Goal: Task Accomplishment & Management: Manage account settings

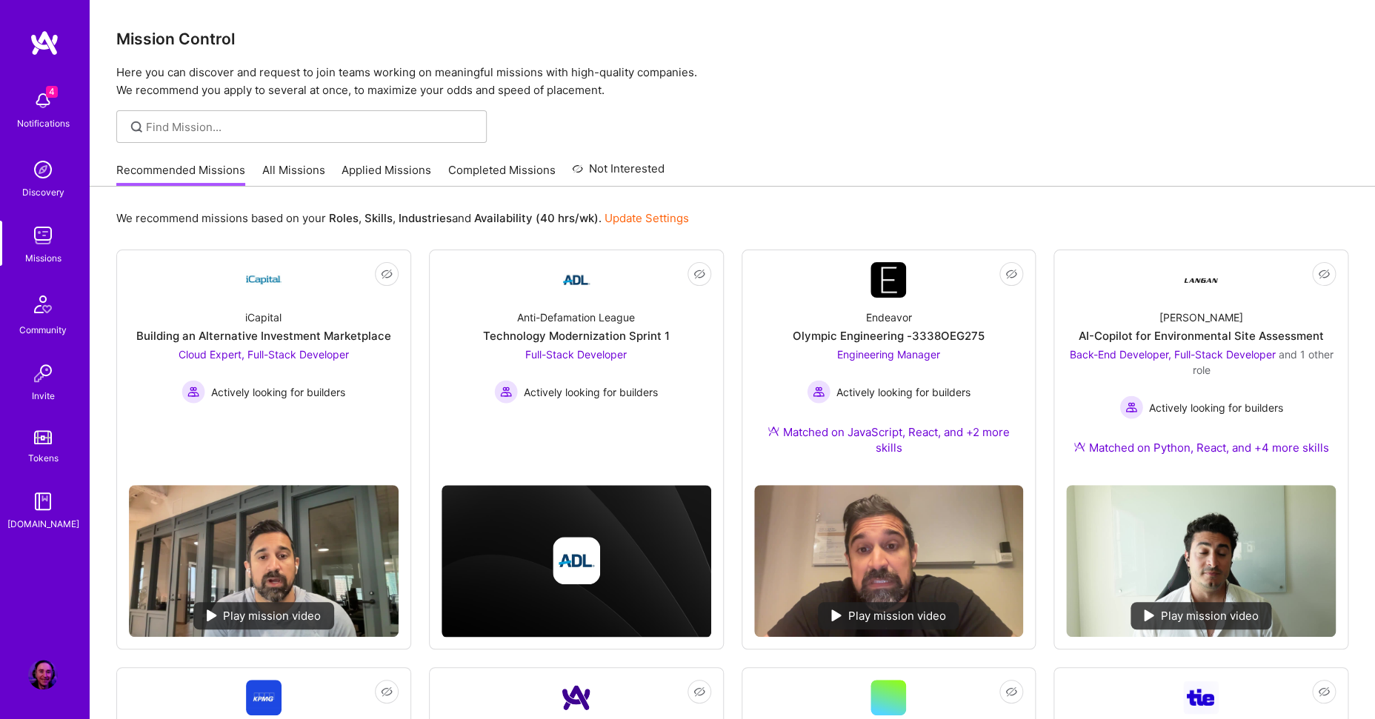
click at [384, 156] on div "Recommended Missions All Missions Applied Missions Completed Missions Not Inter…" at bounding box center [390, 170] width 548 height 32
click at [386, 167] on link "Applied Missions" at bounding box center [387, 174] width 90 height 24
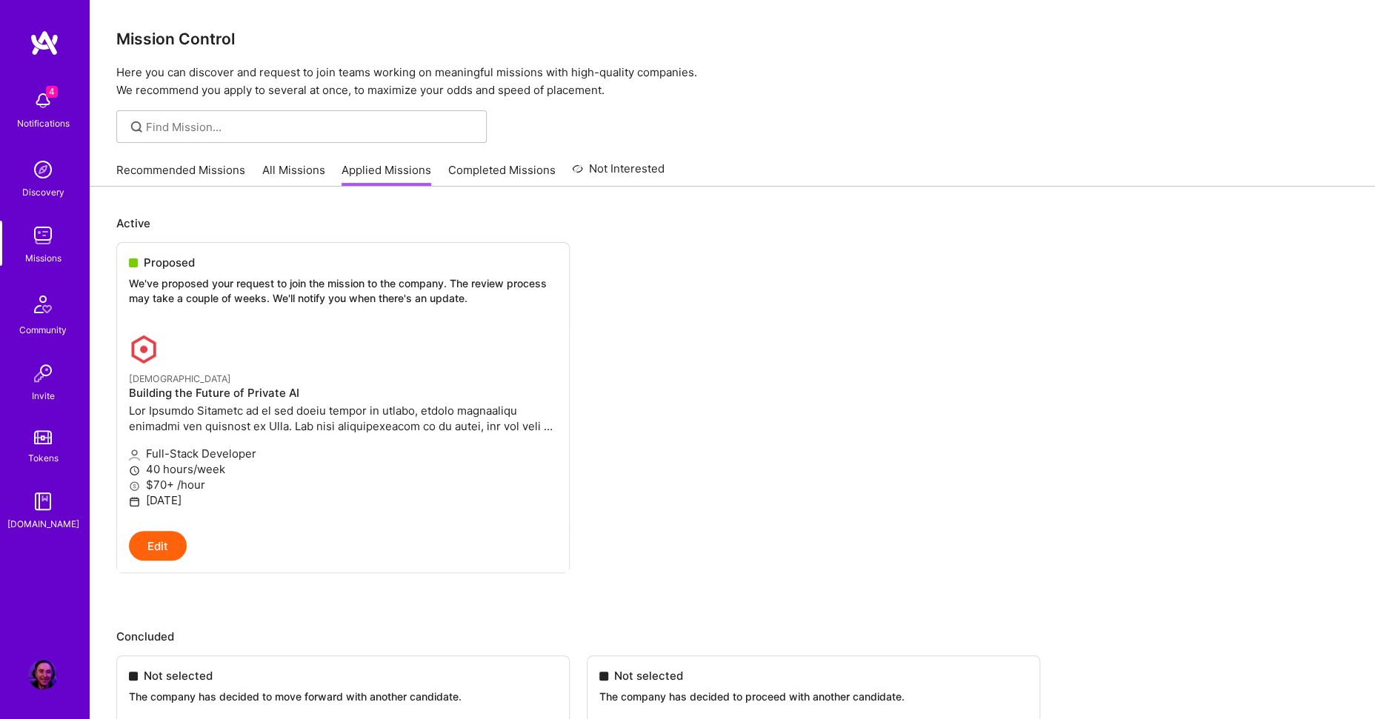
click at [45, 109] on img at bounding box center [43, 101] width 30 height 30
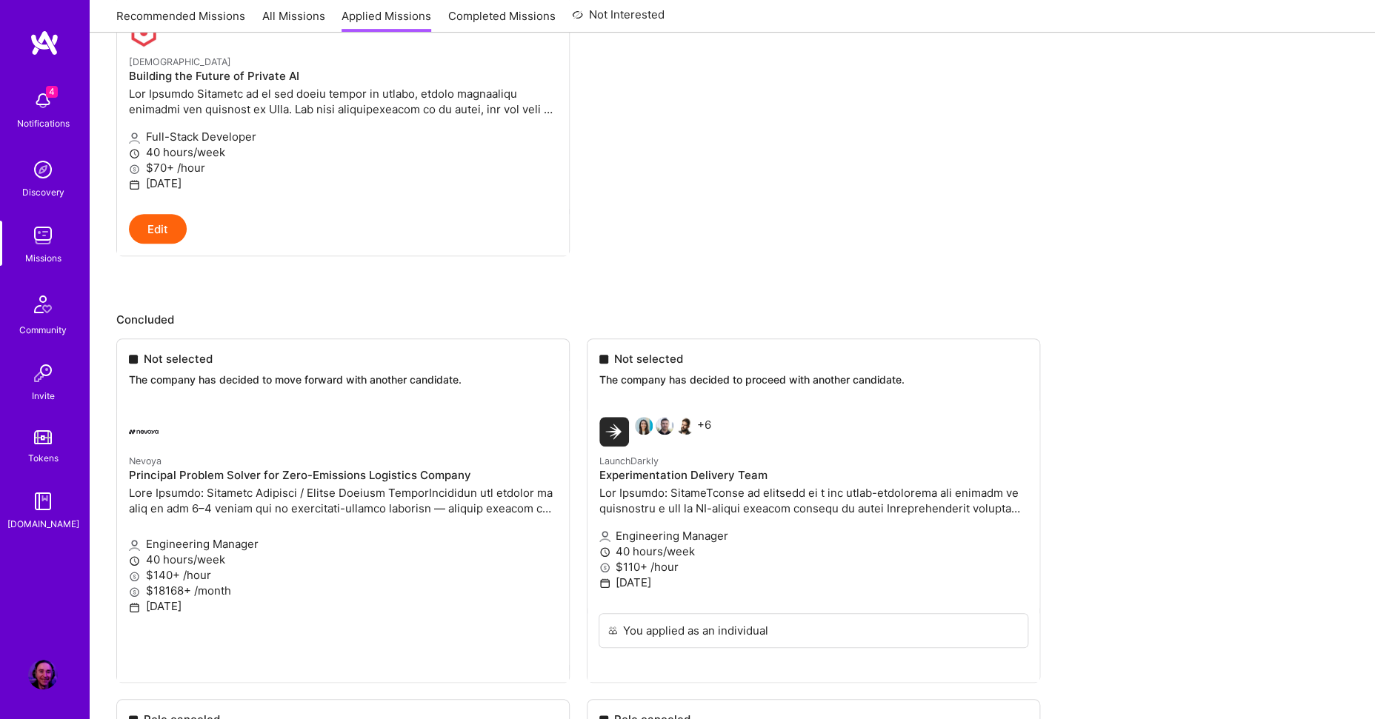
scroll to position [391, 0]
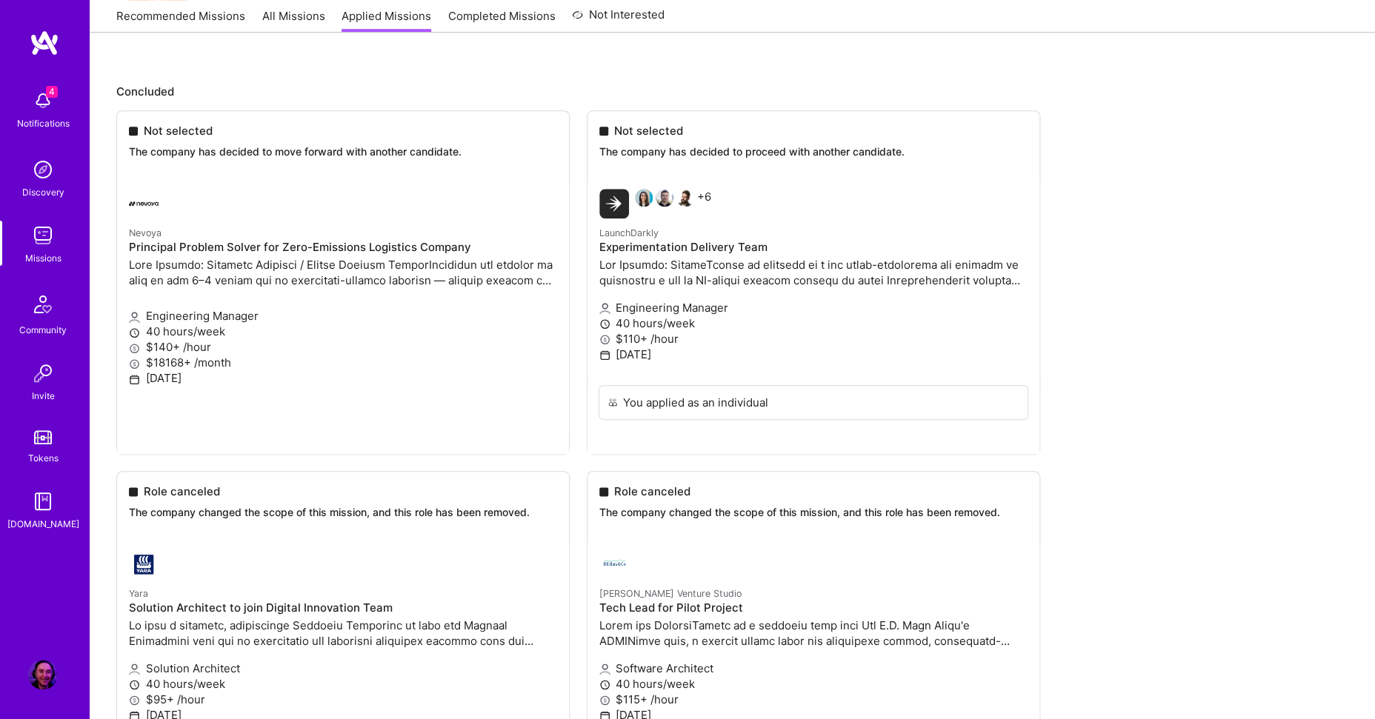
scroll to position [332, 0]
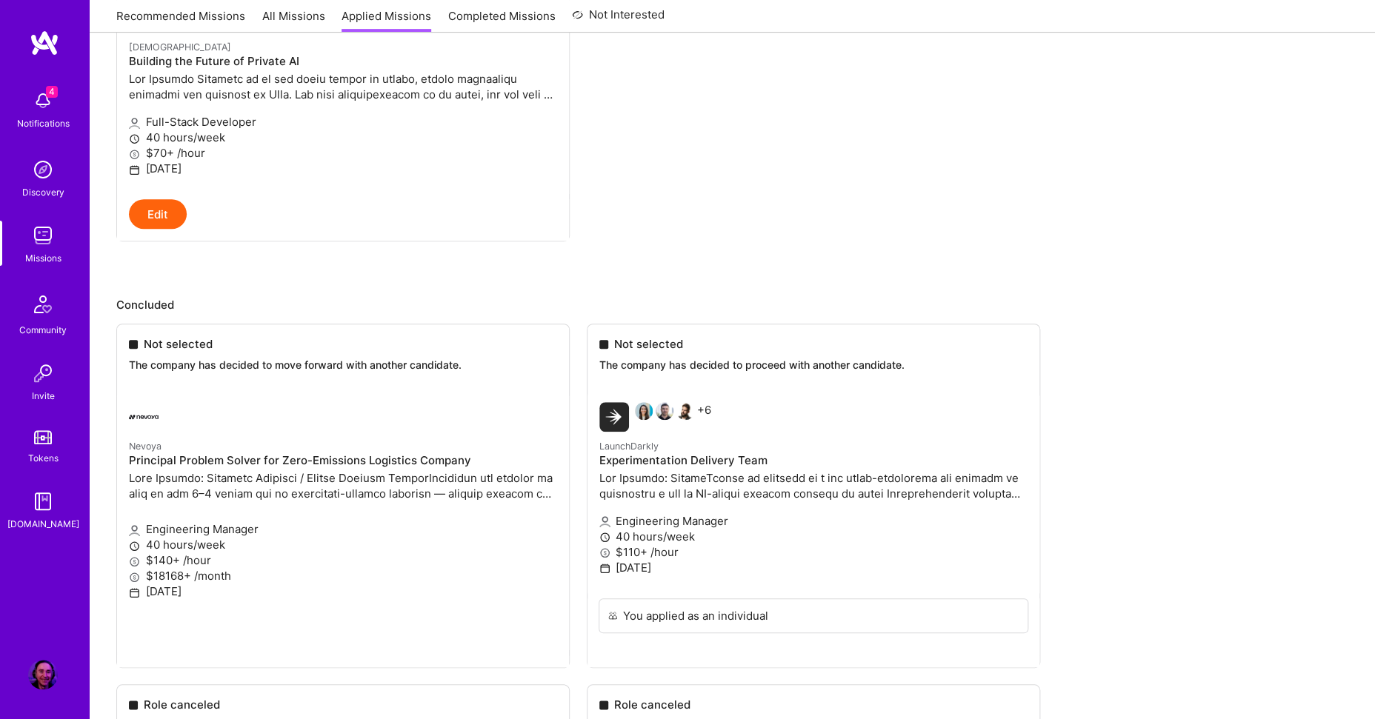
click at [30, 104] on img at bounding box center [43, 101] width 30 height 30
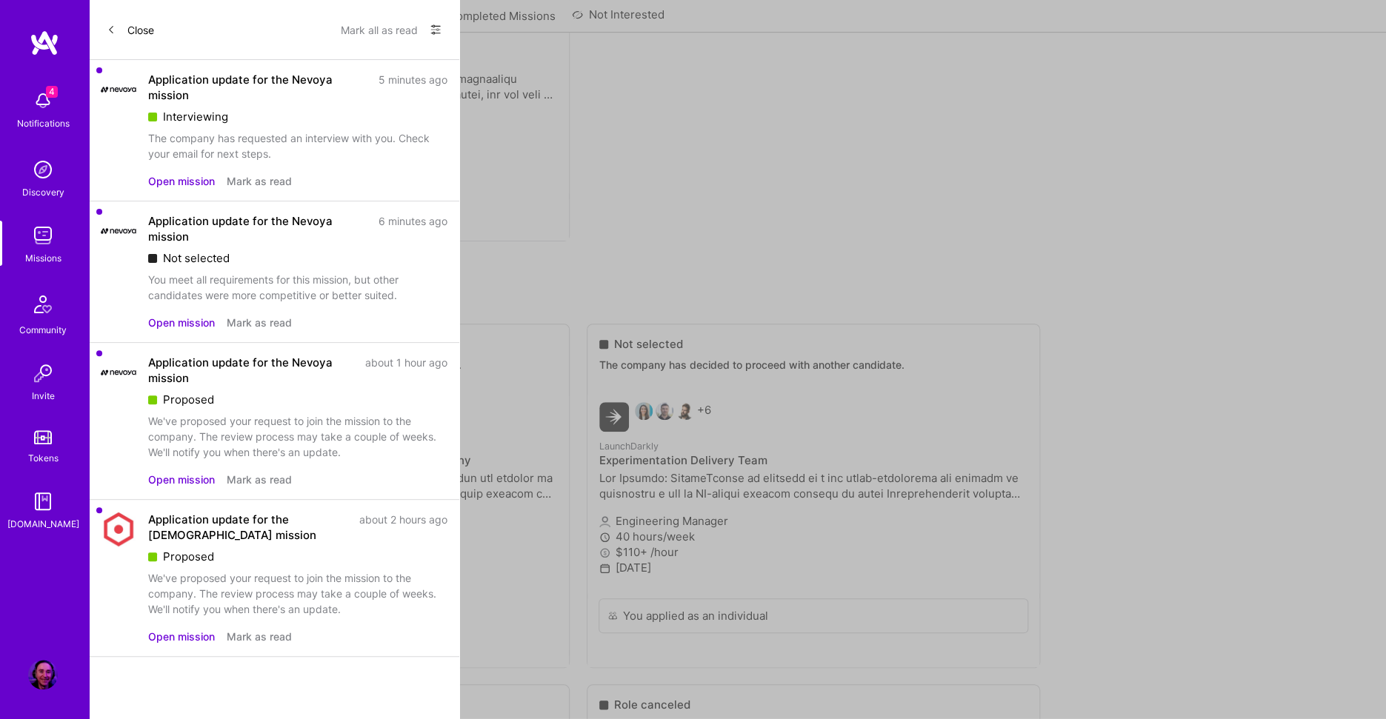
click at [190, 185] on button "Open mission" at bounding box center [181, 181] width 67 height 16
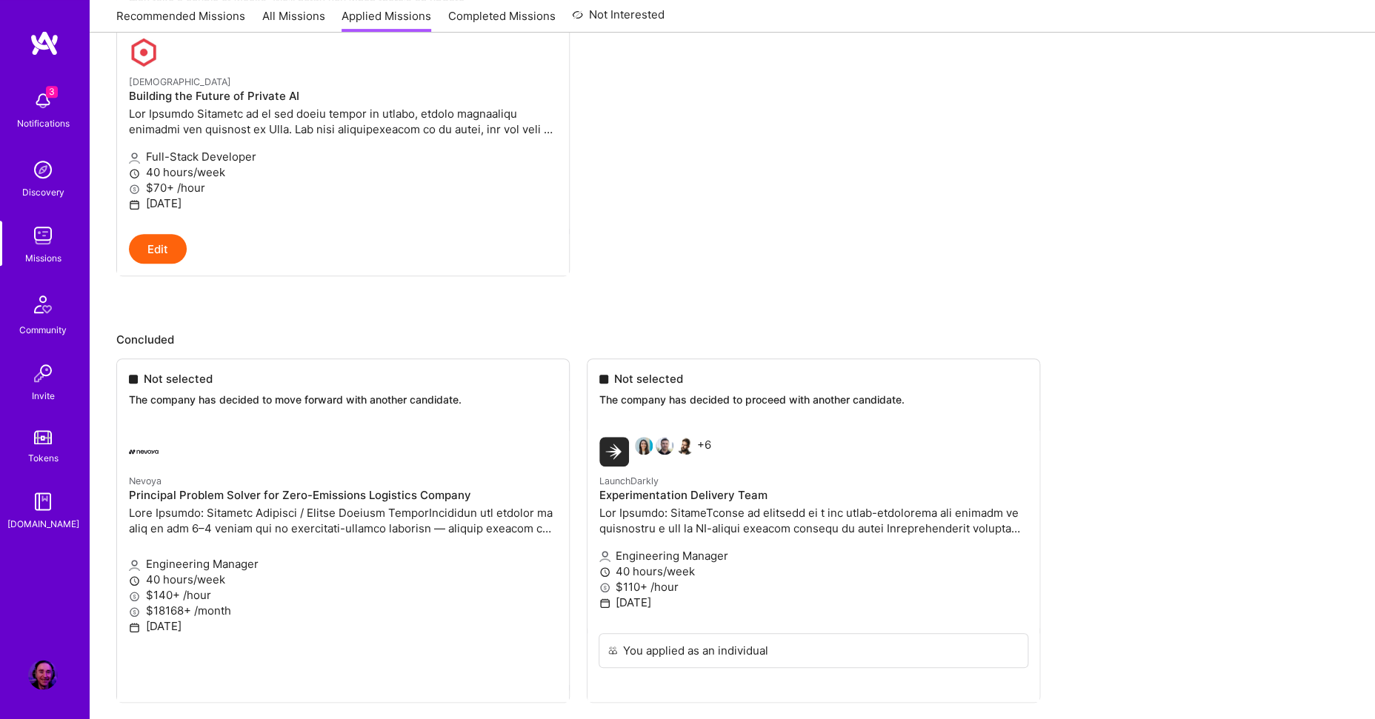
scroll to position [391, 0]
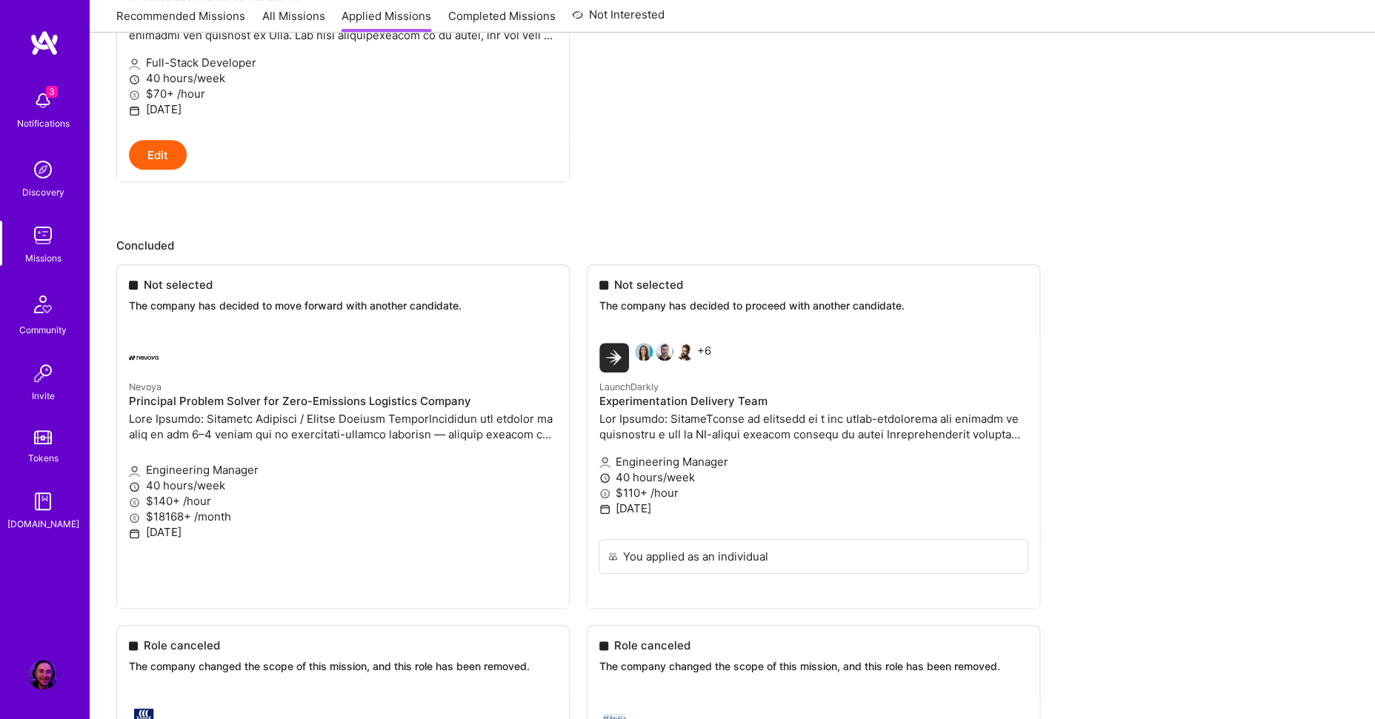
drag, startPoint x: 169, startPoint y: 485, endPoint x: 169, endPoint y: 468, distance: 17.0
click at [184, 16] on link "Recommended Missions" at bounding box center [180, 20] width 129 height 24
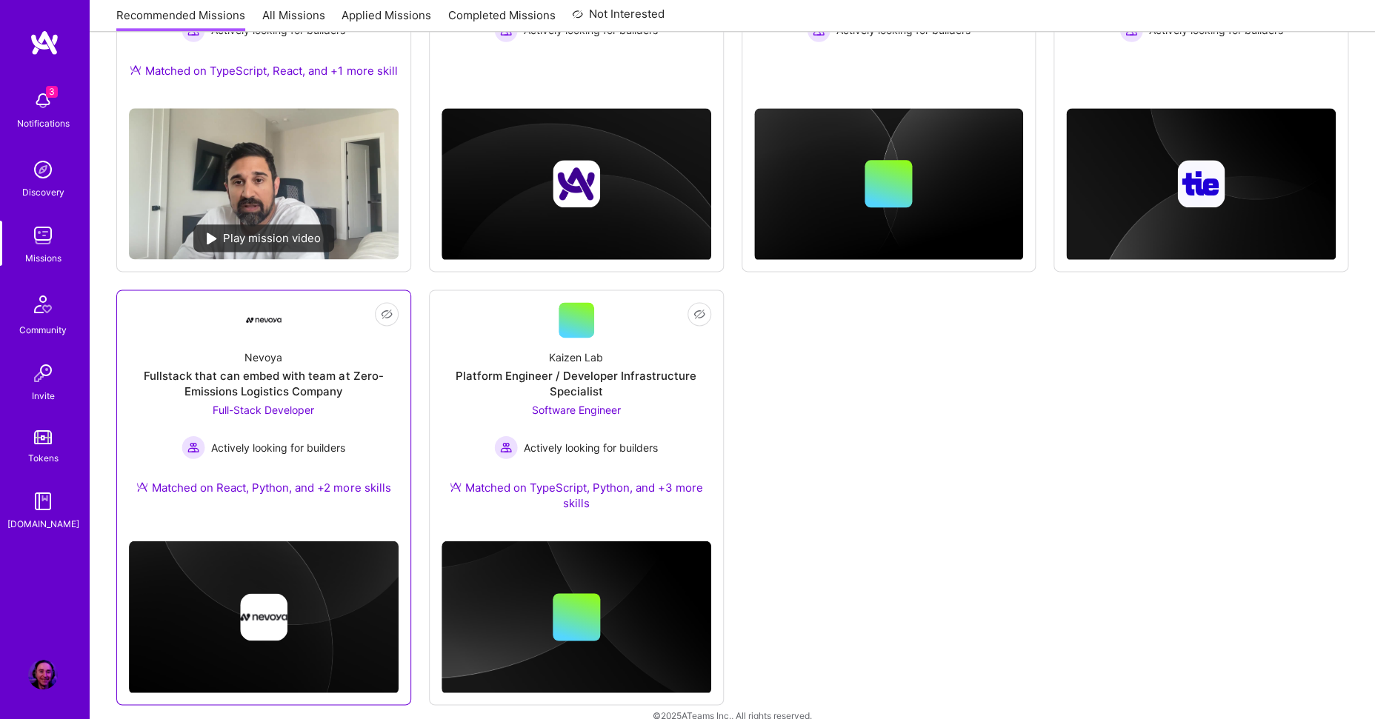
scroll to position [801, 0]
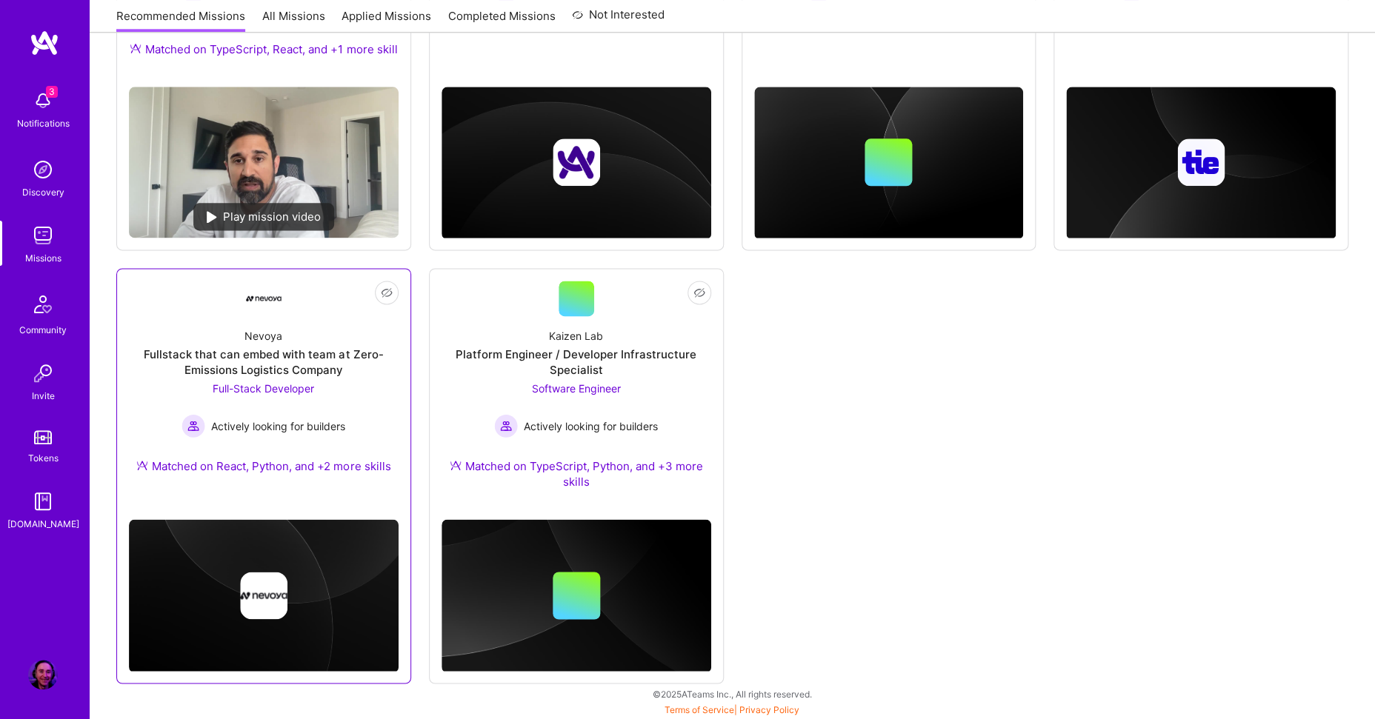
click at [266, 341] on div "Nevoya" at bounding box center [263, 336] width 38 height 16
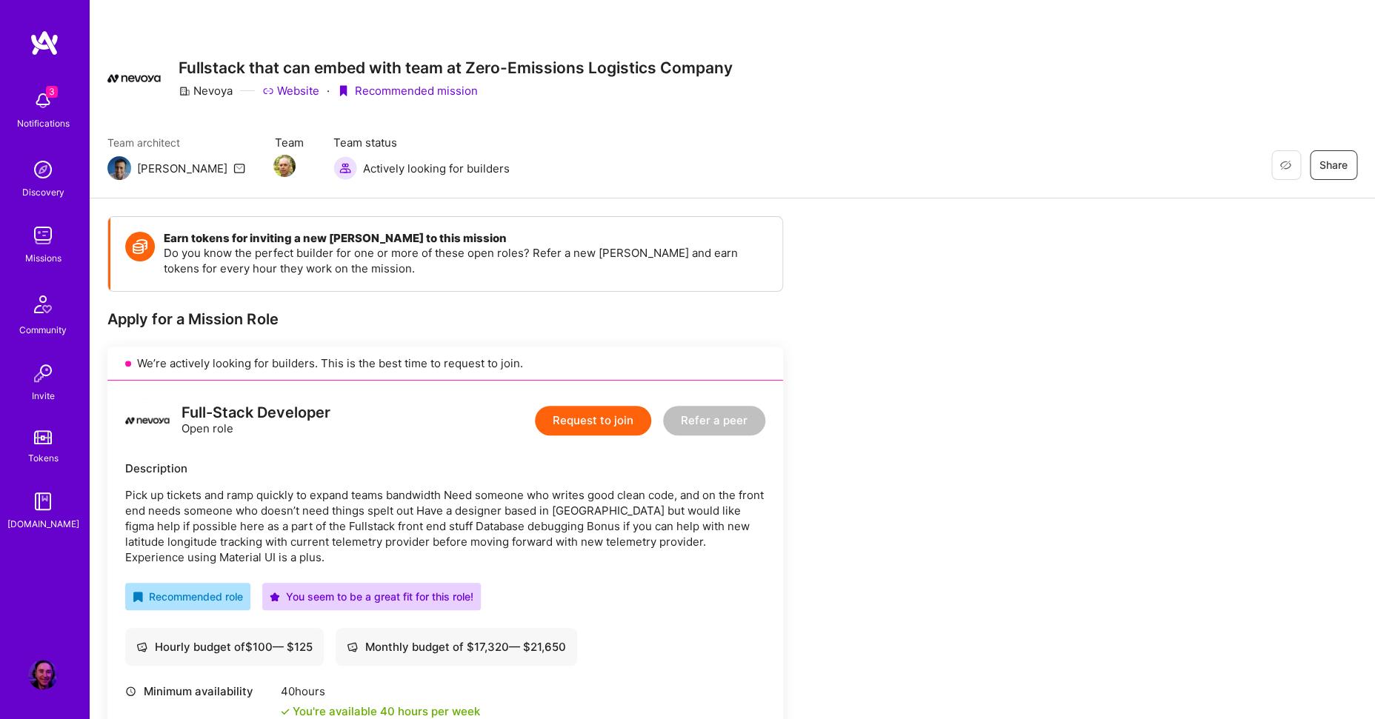
click at [39, 101] on img at bounding box center [43, 101] width 30 height 30
click at [39, 114] on img at bounding box center [43, 101] width 30 height 30
click at [39, 114] on div "3 Notifications Discovery Missions Community Invite Tokens [DOMAIN_NAME]" at bounding box center [44, 307] width 89 height 449
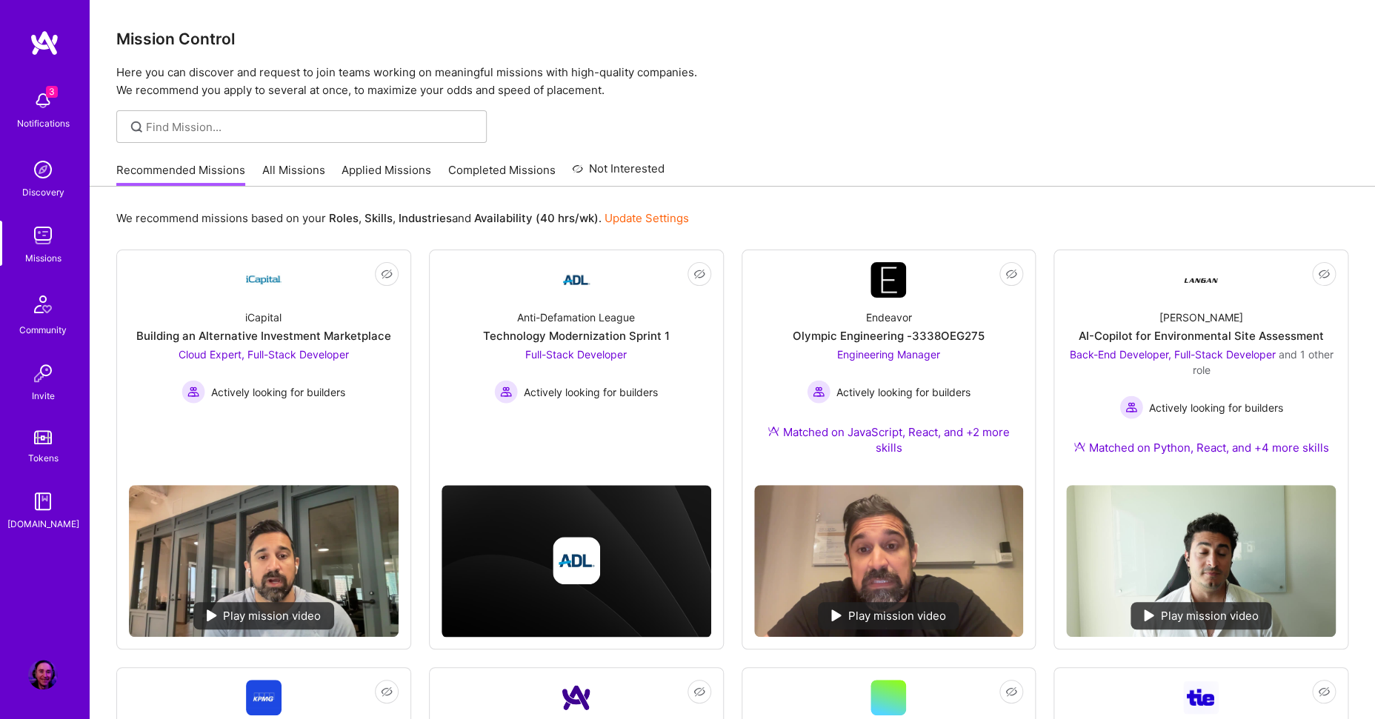
click at [387, 177] on link "Applied Missions" at bounding box center [387, 174] width 90 height 24
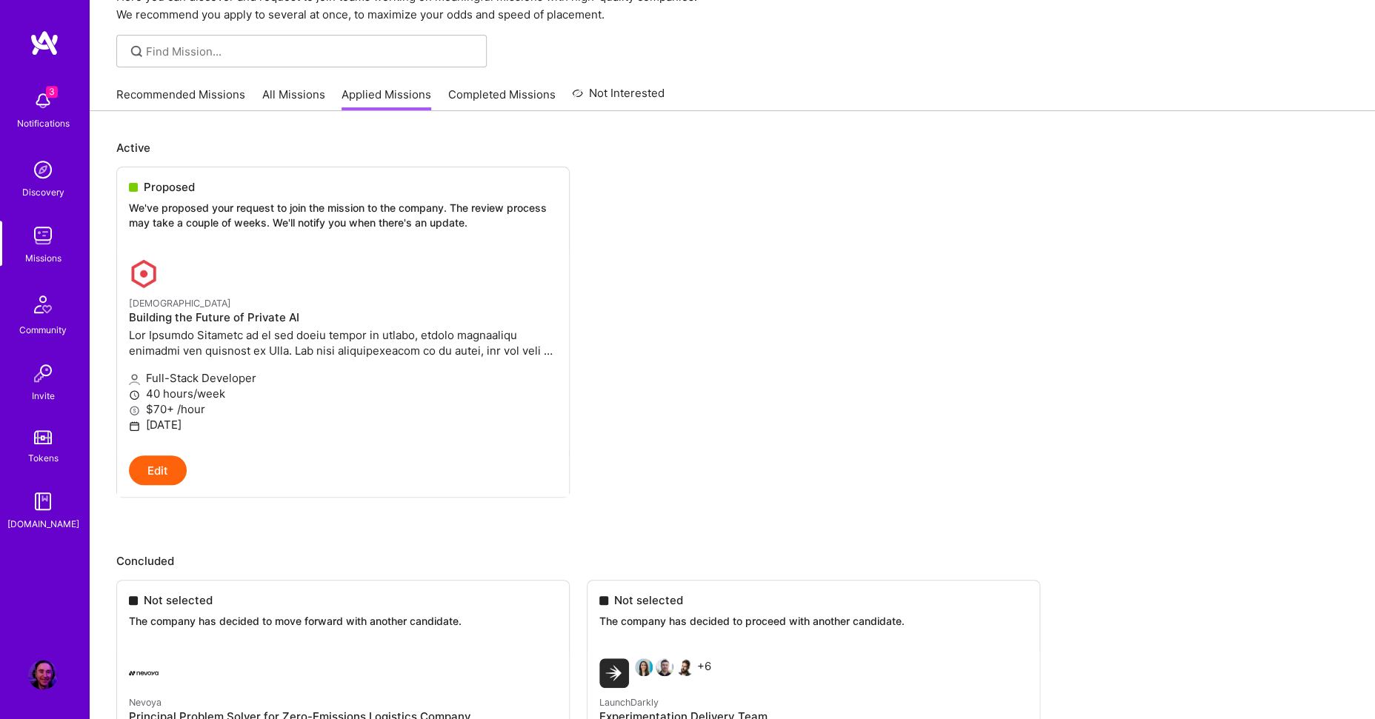
scroll to position [308, 0]
